Goal: Go to known website

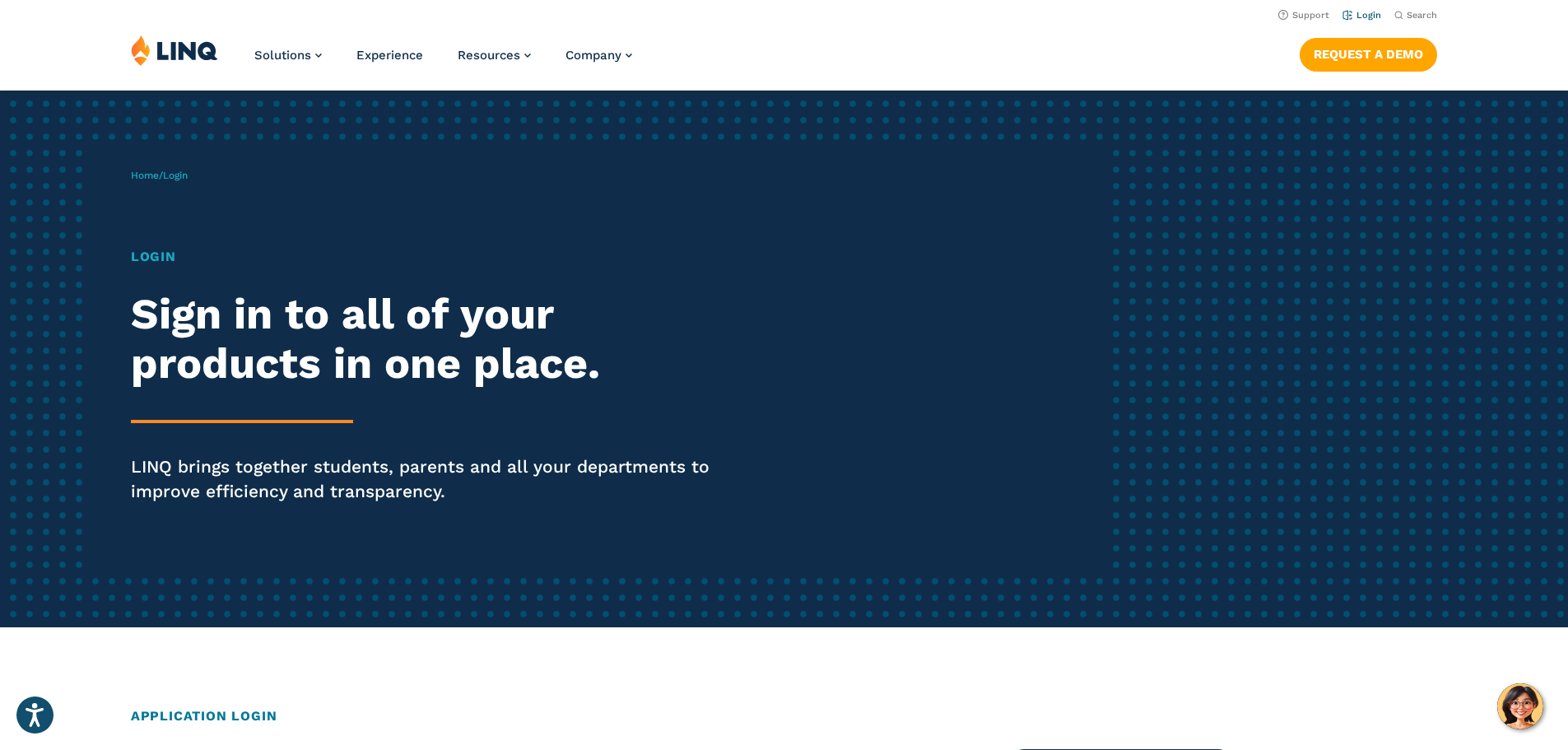
click at [1343, 16] on link "Login" at bounding box center [1362, 15] width 38 height 11
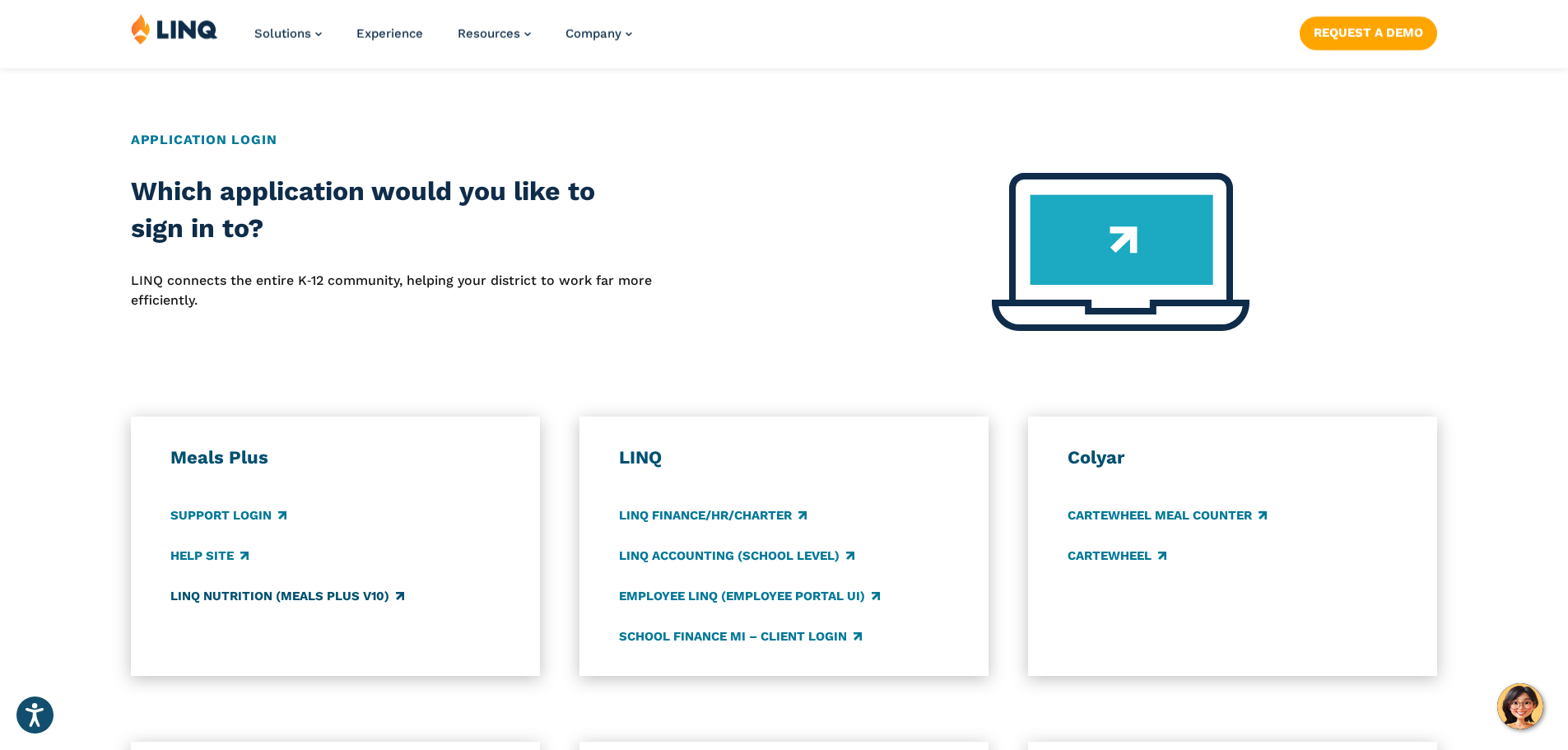
scroll to position [824, 0]
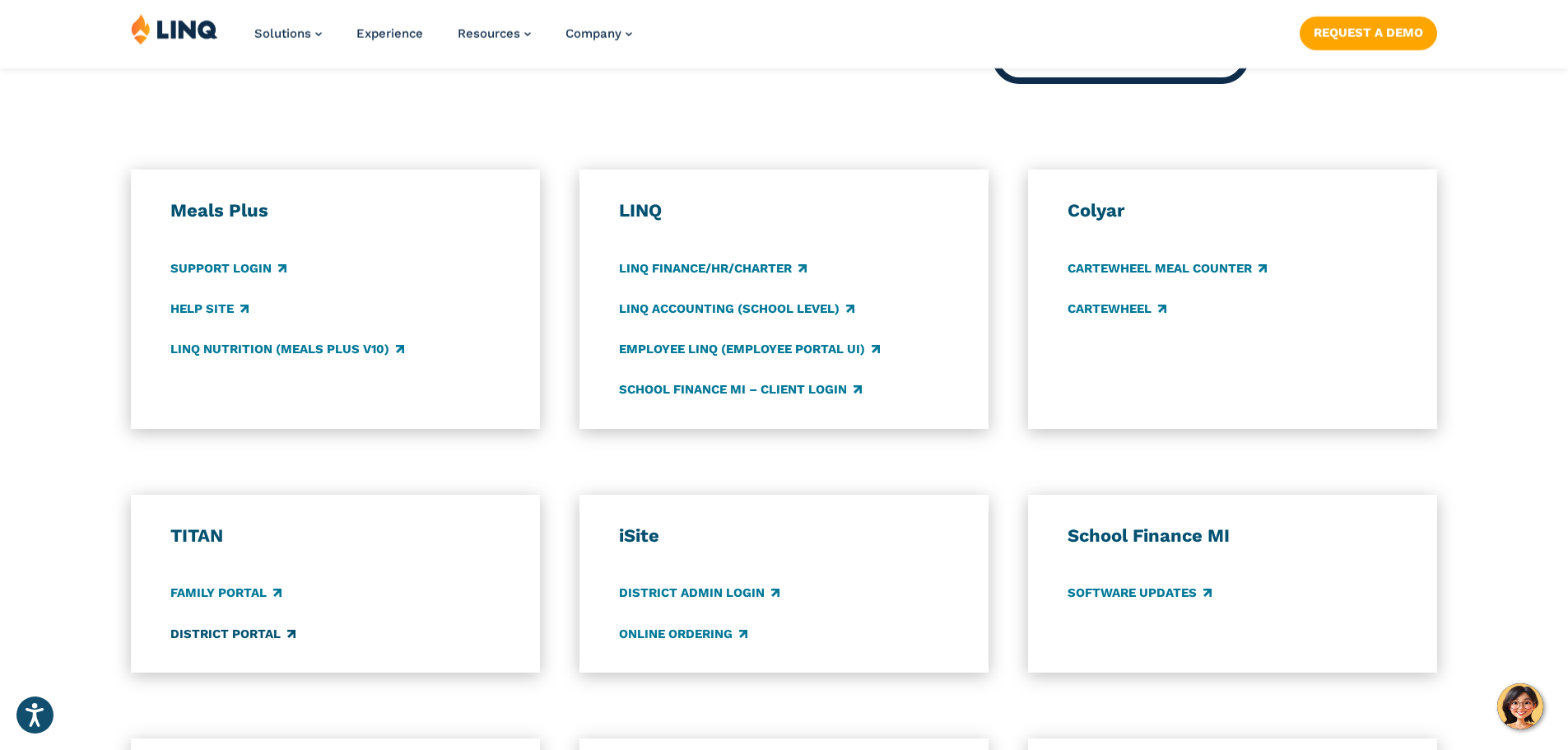
click at [217, 636] on link "District Portal" at bounding box center [234, 634] width 126 height 18
